Goal: Navigation & Orientation: Go to known website

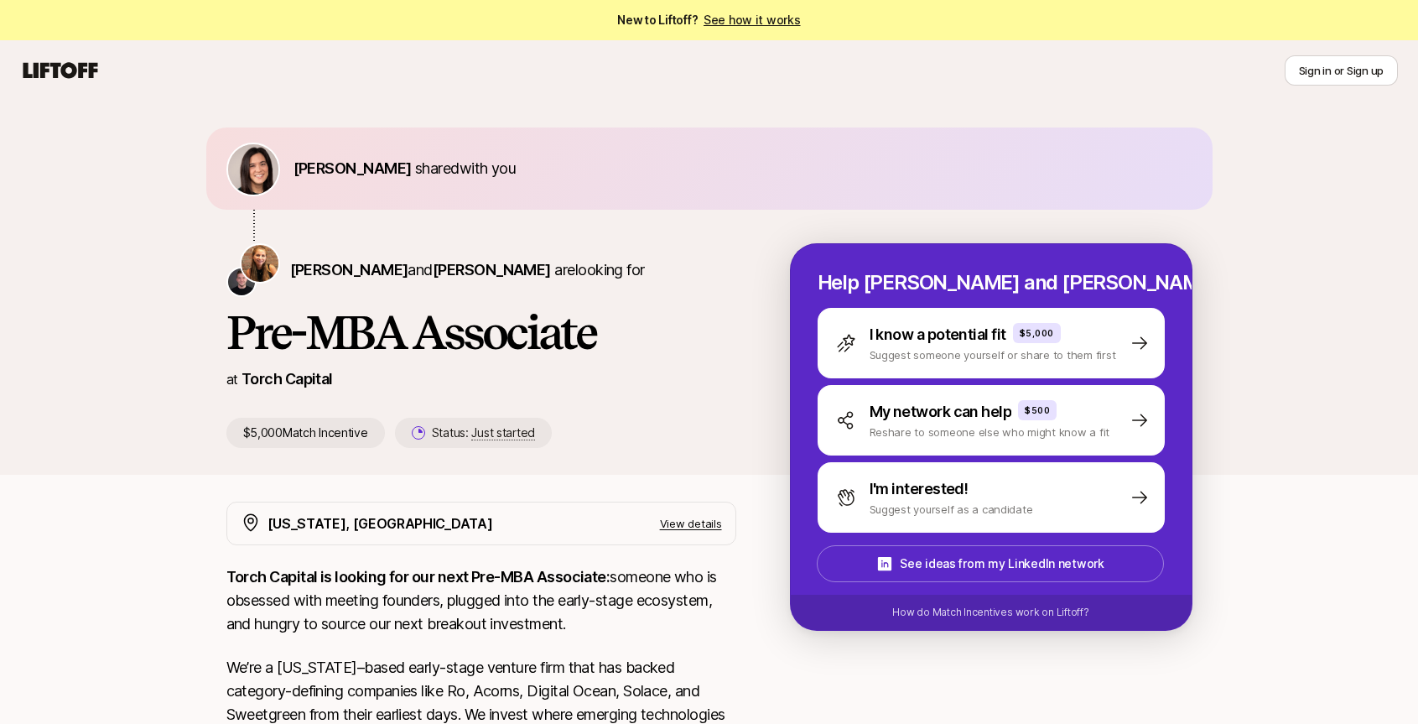
scroll to position [66, 0]
